Goal: Information Seeking & Learning: Learn about a topic

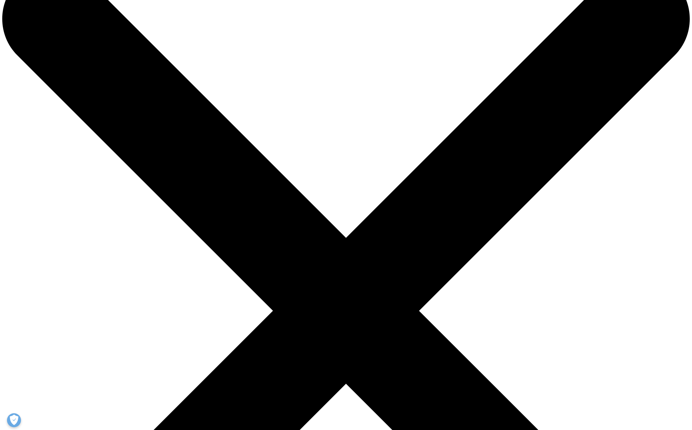
scroll to position [61, 330]
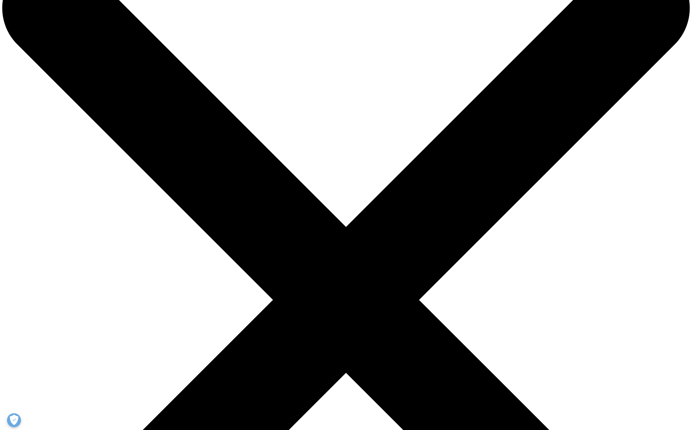
scroll to position [50, 0]
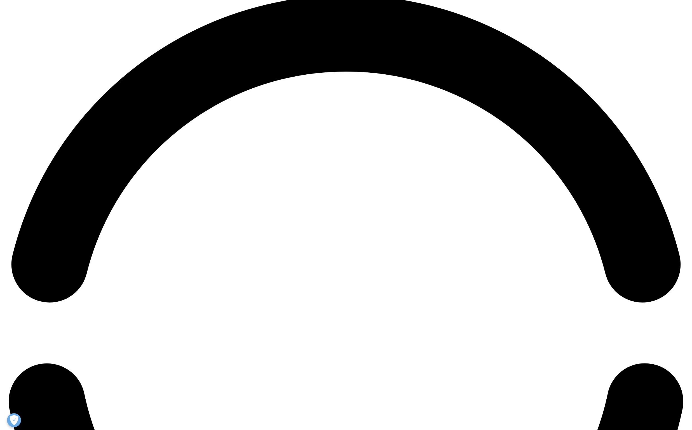
scroll to position [1390, 0]
